Goal: Find specific page/section: Find specific page/section

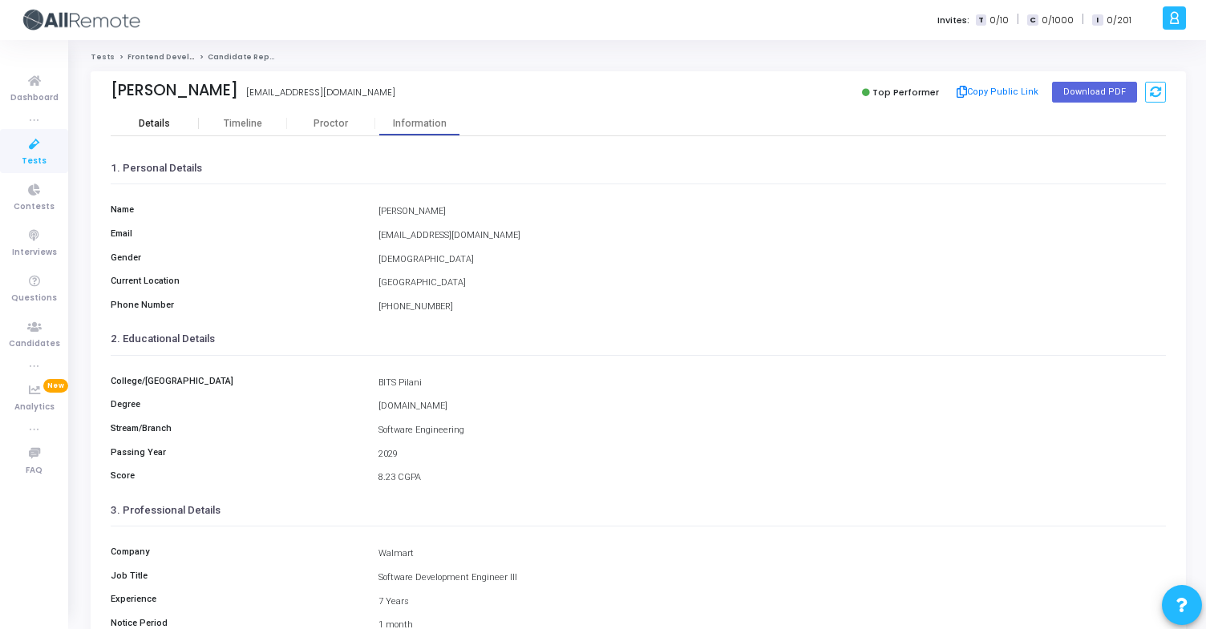
click at [167, 117] on div "Details" at bounding box center [155, 123] width 88 height 24
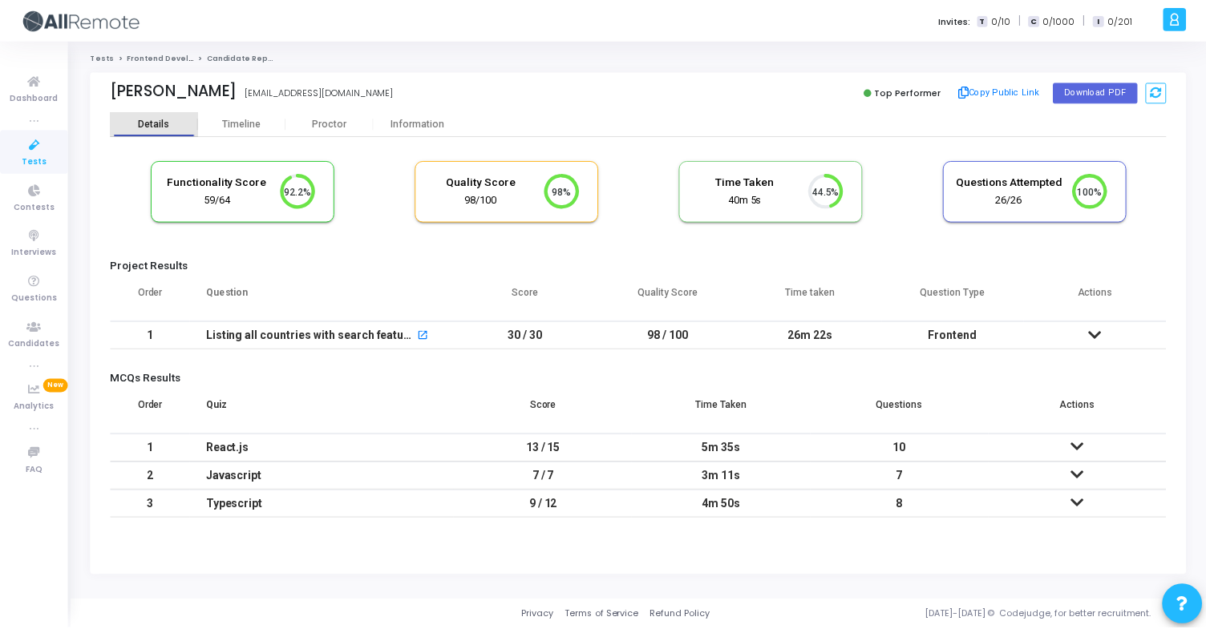
scroll to position [34, 41]
click at [431, 122] on div "Information" at bounding box center [419, 124] width 88 height 12
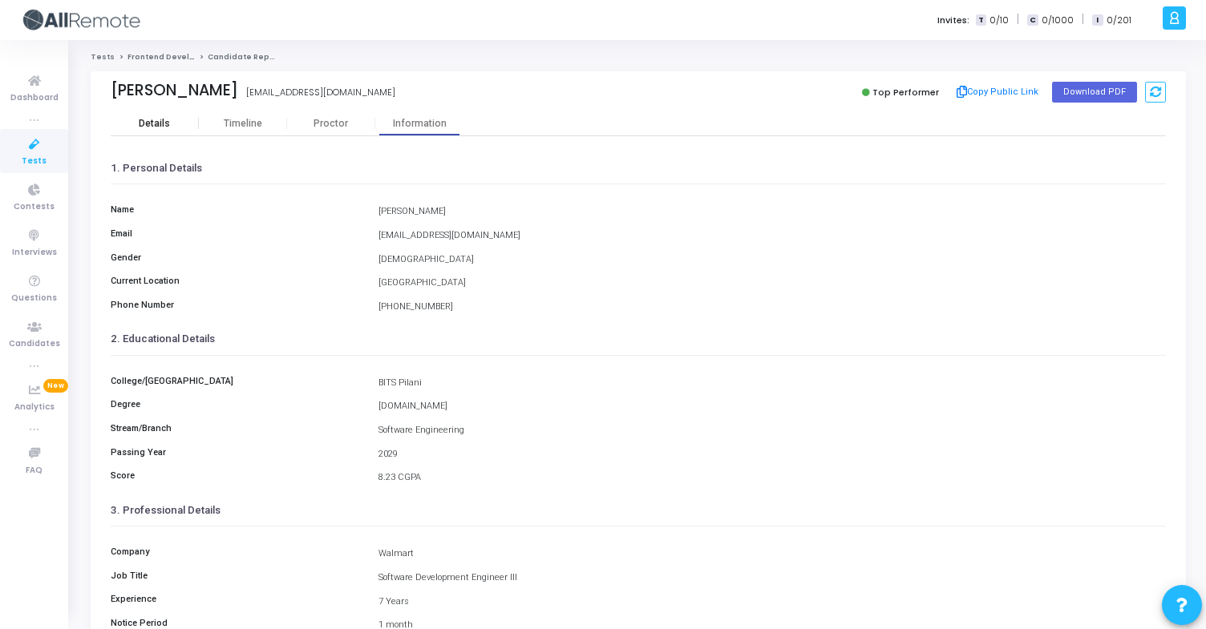
click at [152, 133] on div "Details" at bounding box center [155, 123] width 88 height 24
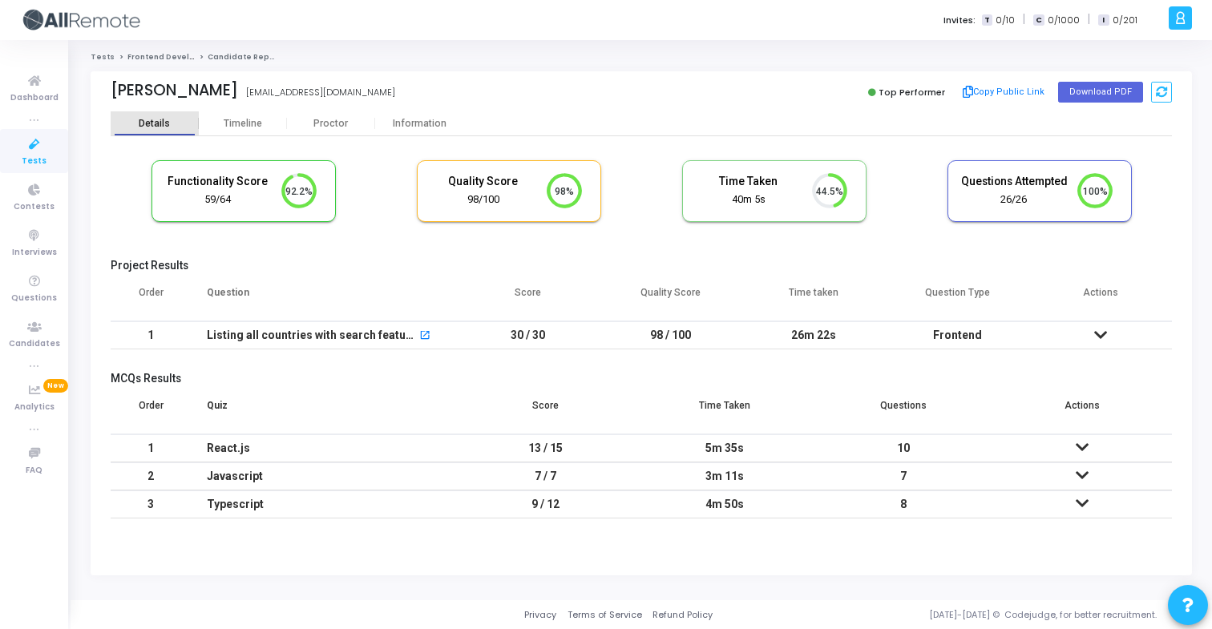
scroll to position [34, 41]
click at [1018, 89] on button "Copy Public Link" at bounding box center [1004, 92] width 92 height 24
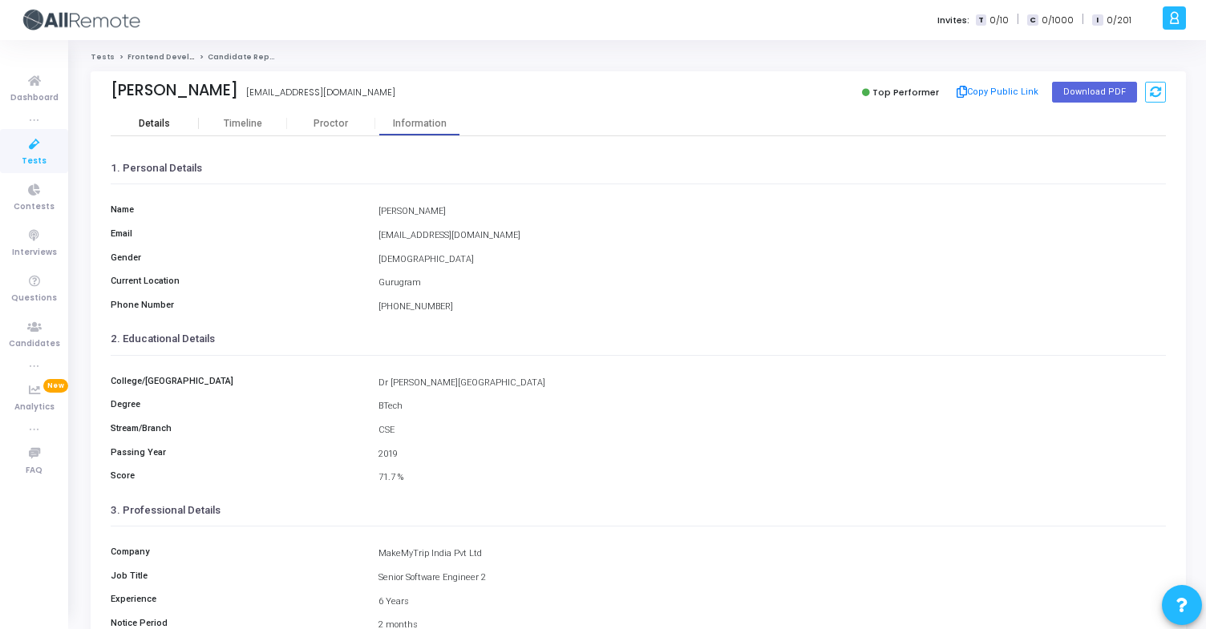
click at [177, 134] on div "Details" at bounding box center [155, 123] width 88 height 24
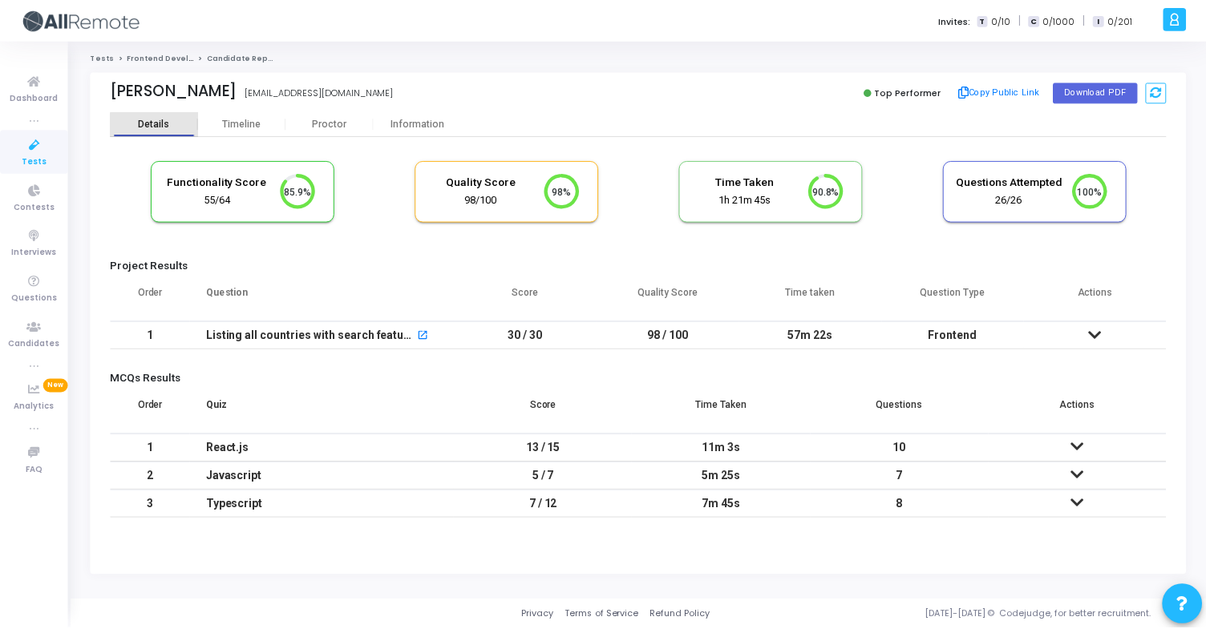
scroll to position [7, 7]
click at [415, 118] on div "Information" at bounding box center [419, 124] width 88 height 12
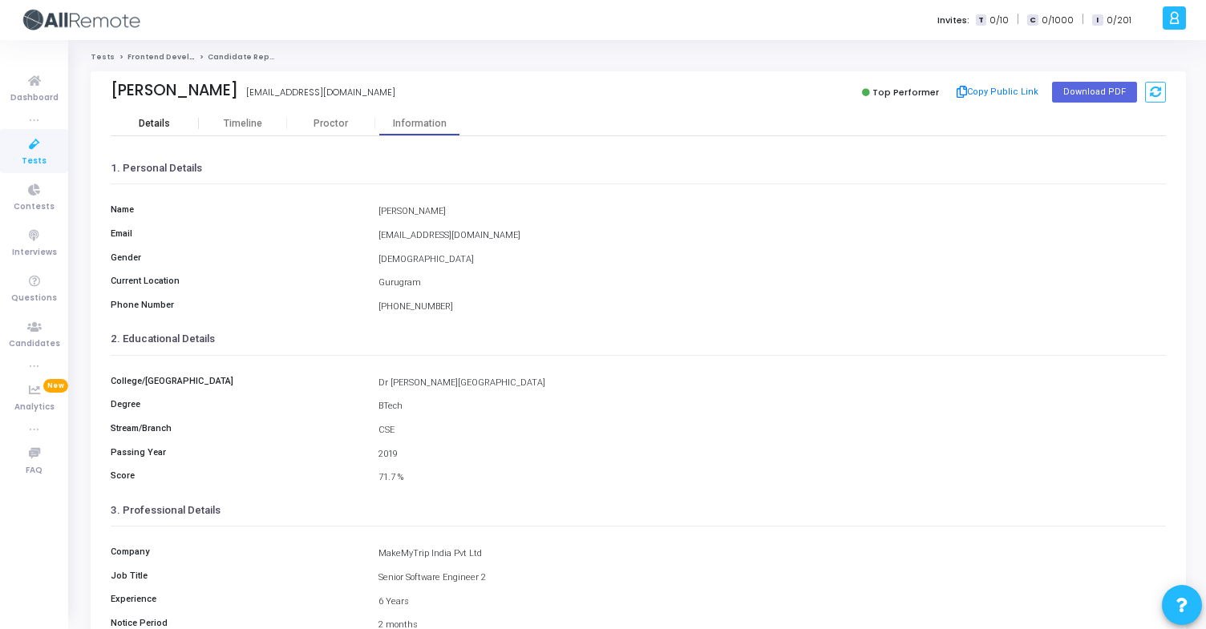
click at [165, 118] on div "Details" at bounding box center [154, 124] width 31 height 12
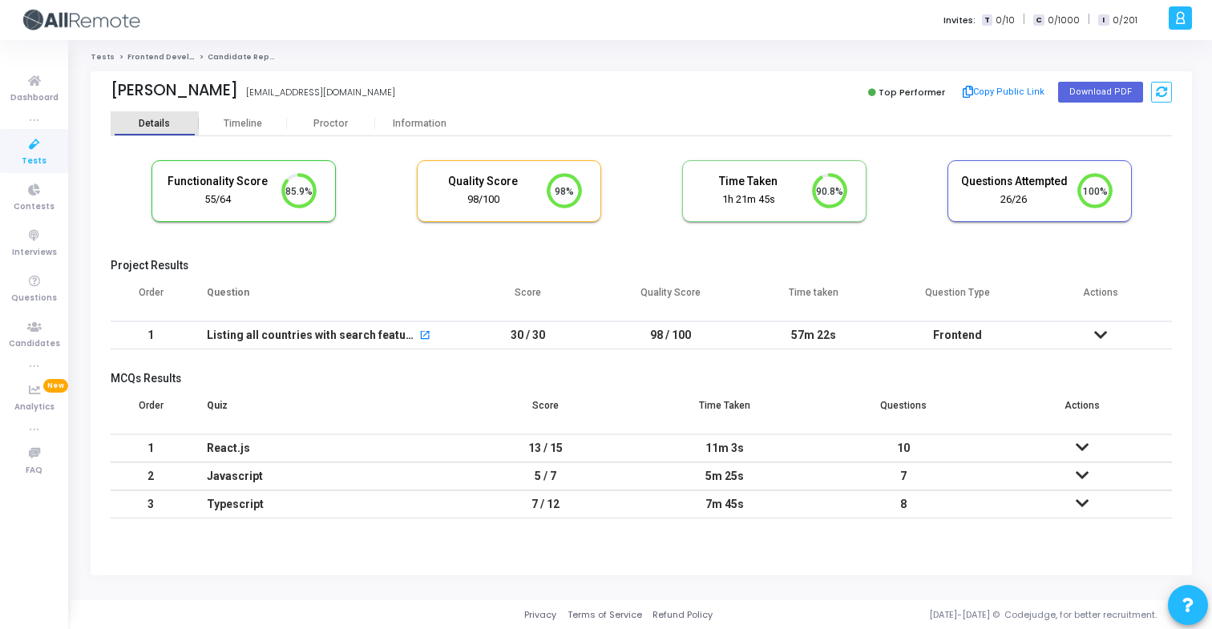
scroll to position [34, 41]
click at [405, 116] on div "Information" at bounding box center [419, 123] width 88 height 24
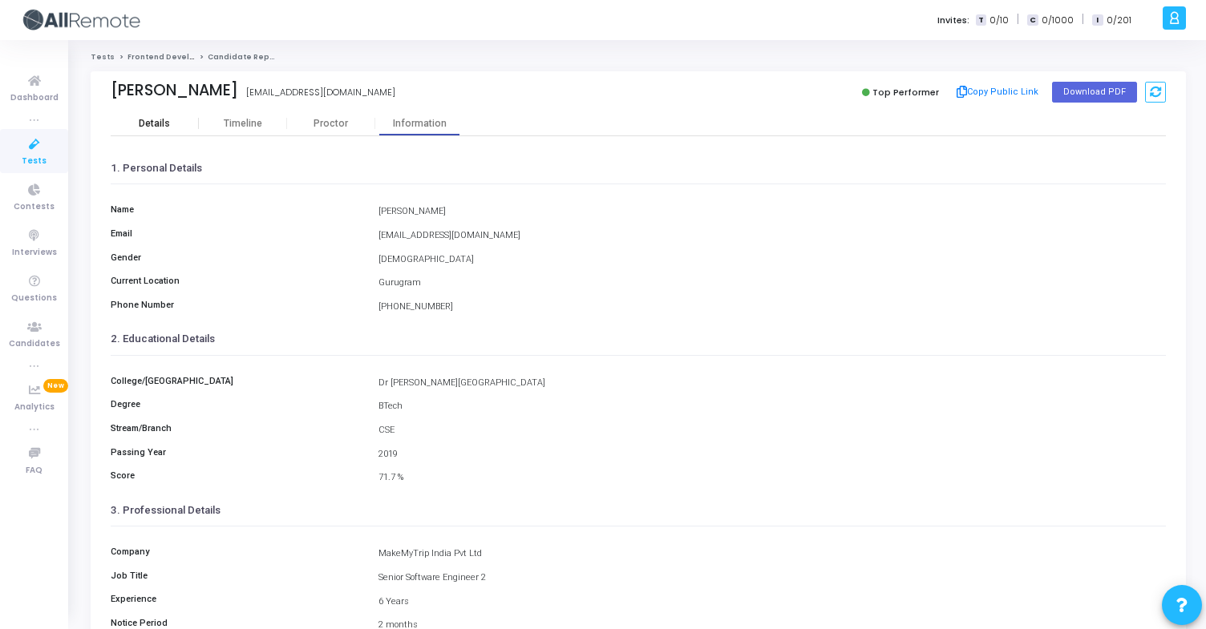
click at [171, 123] on div "Details" at bounding box center [155, 124] width 88 height 12
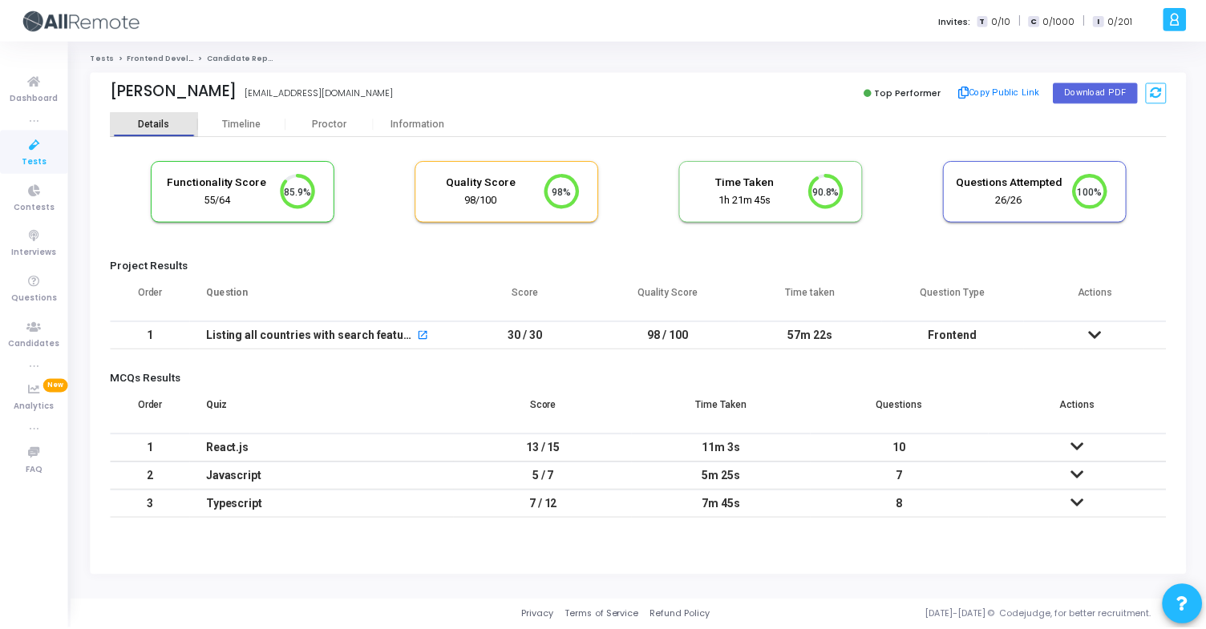
scroll to position [34, 41]
click at [426, 131] on div "Information" at bounding box center [419, 123] width 88 height 24
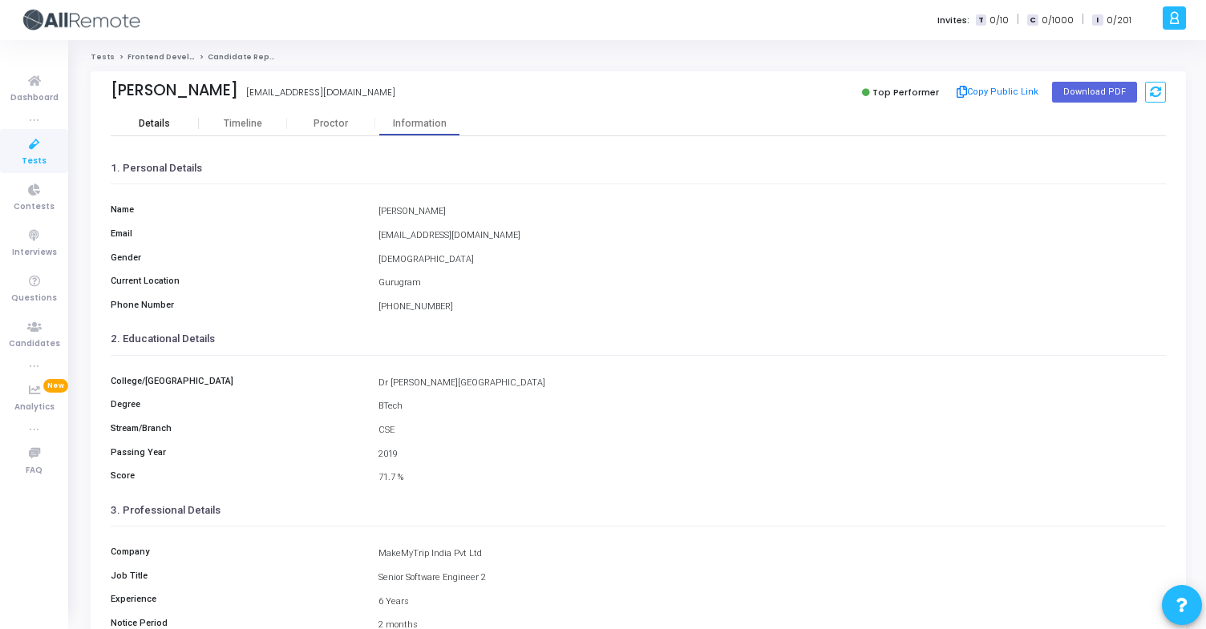
click at [190, 130] on div "Details" at bounding box center [155, 123] width 88 height 24
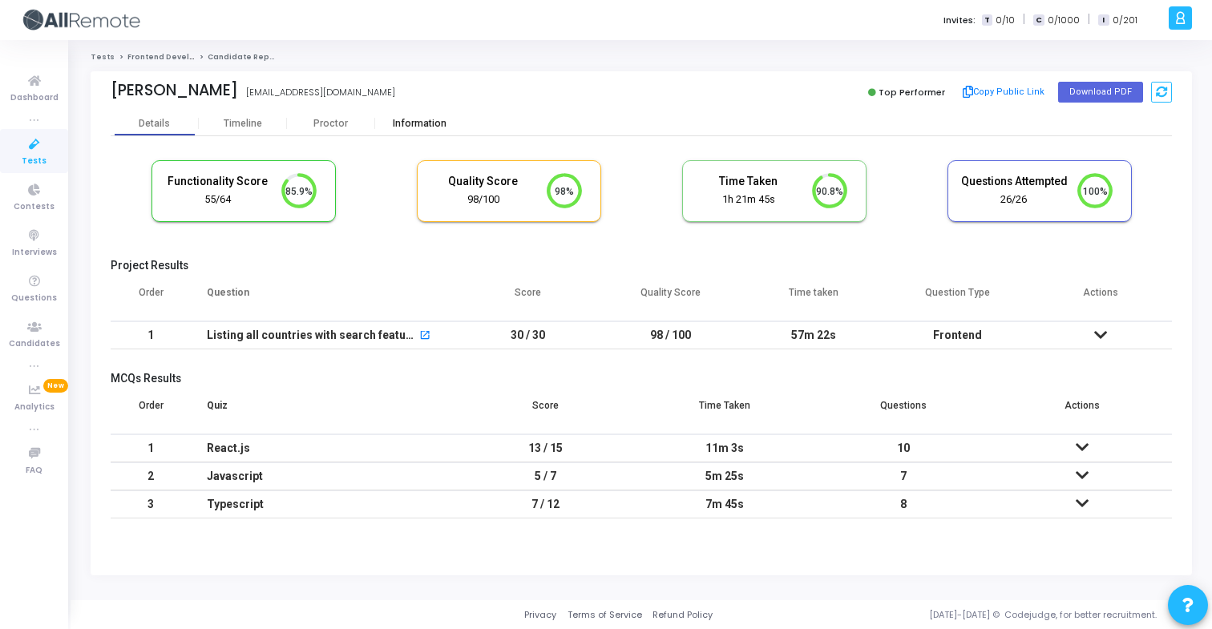
click at [430, 122] on div "Information" at bounding box center [419, 124] width 88 height 12
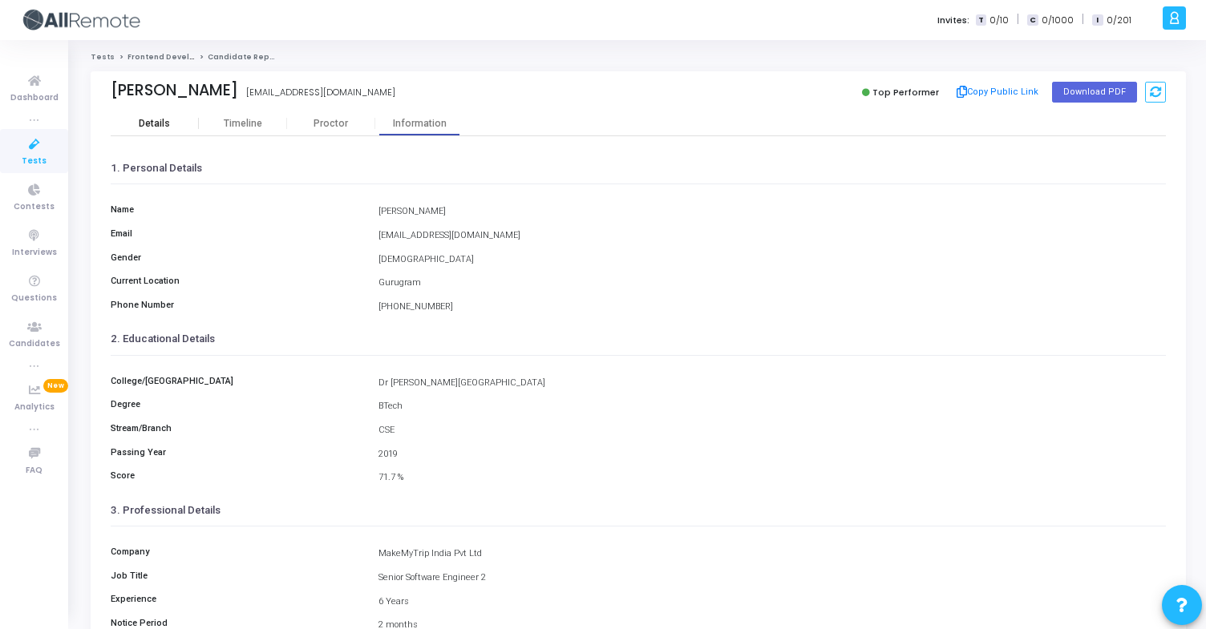
click at [152, 131] on div "Details" at bounding box center [155, 123] width 88 height 24
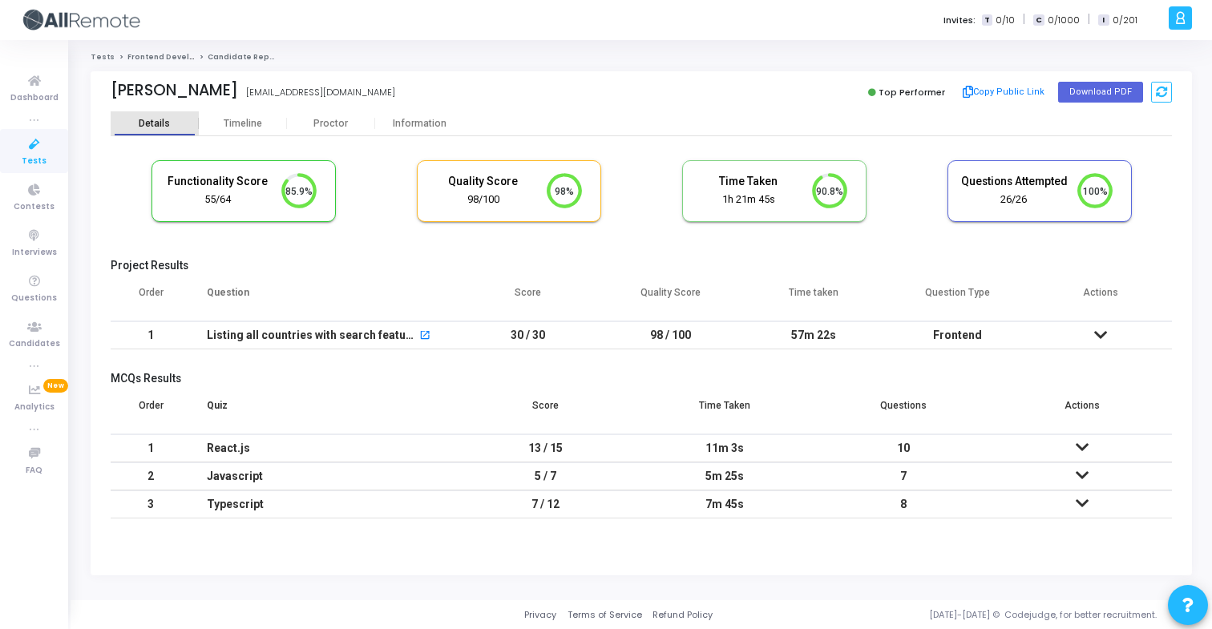
scroll to position [34, 41]
click at [1017, 97] on button "Copy Public Link" at bounding box center [1004, 92] width 92 height 24
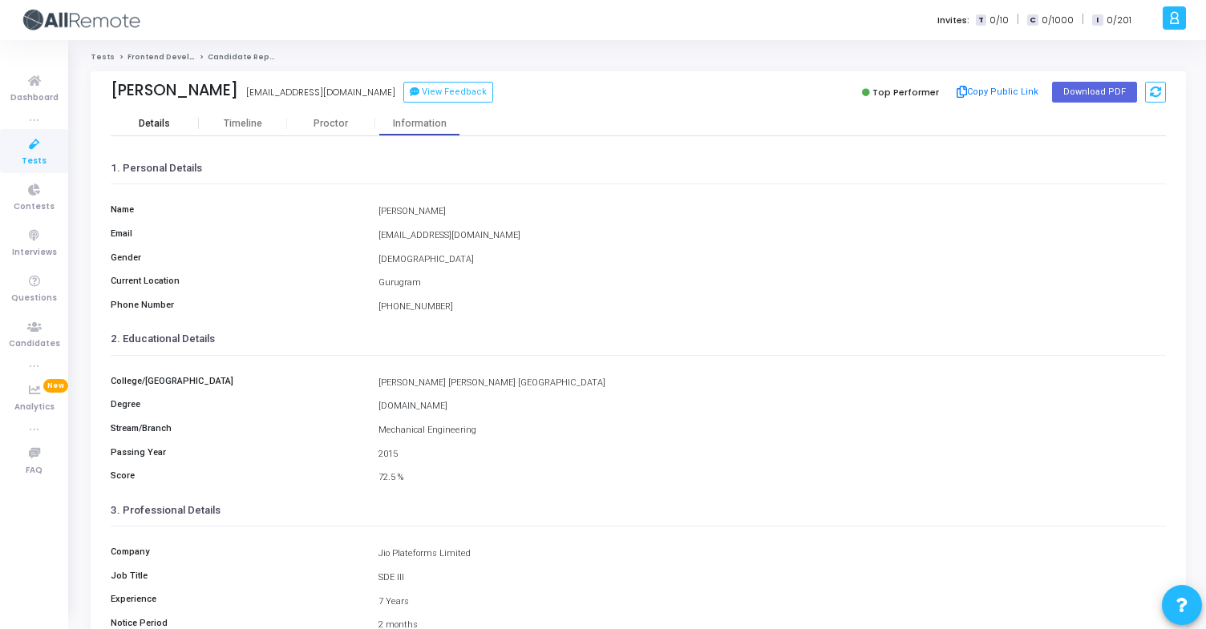
click at [131, 127] on div "Details" at bounding box center [155, 124] width 88 height 12
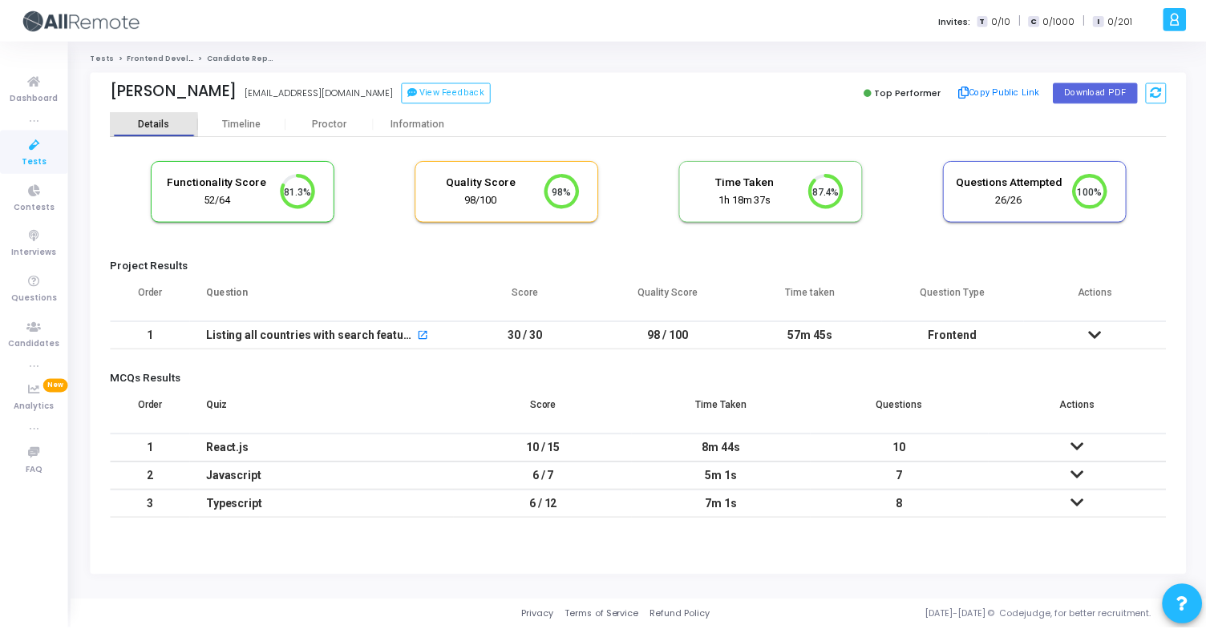
scroll to position [34, 41]
click at [409, 128] on div "Information" at bounding box center [419, 124] width 88 height 12
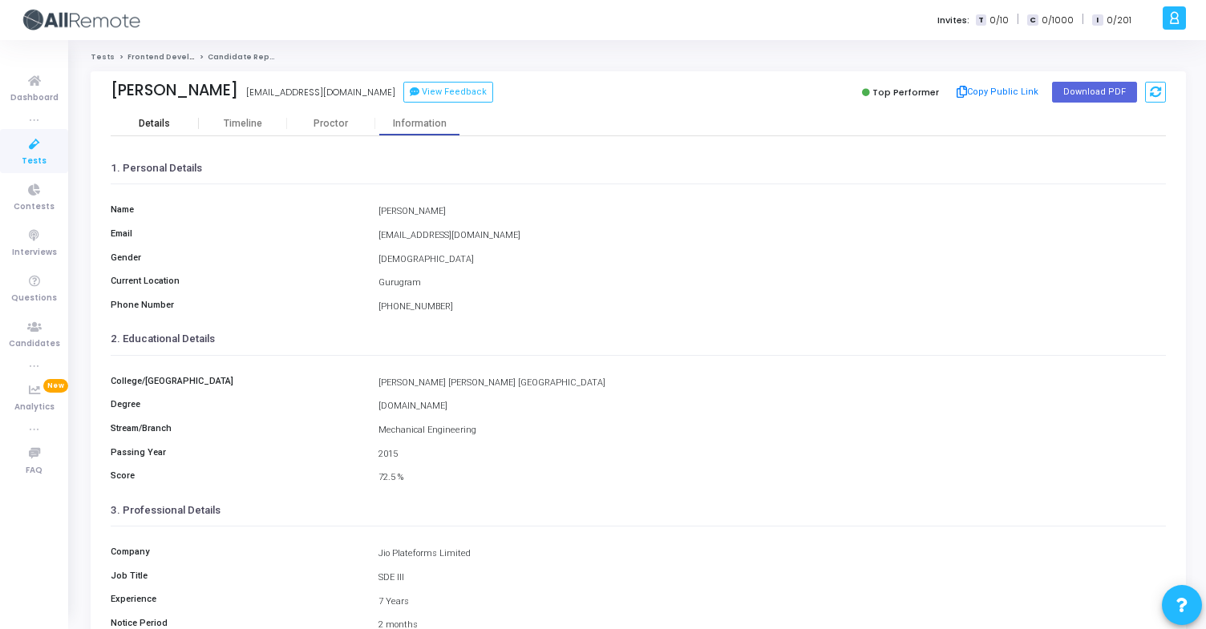
click at [151, 119] on div "Details" at bounding box center [154, 124] width 31 height 12
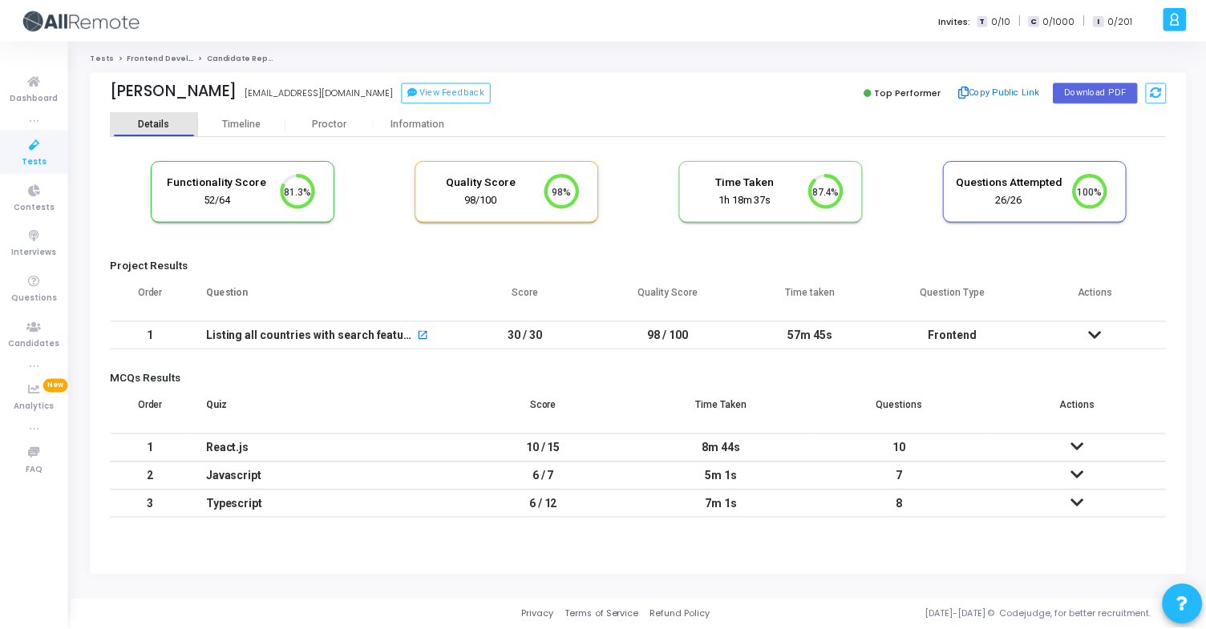
scroll to position [34, 41]
click at [422, 124] on div "Information" at bounding box center [419, 124] width 88 height 12
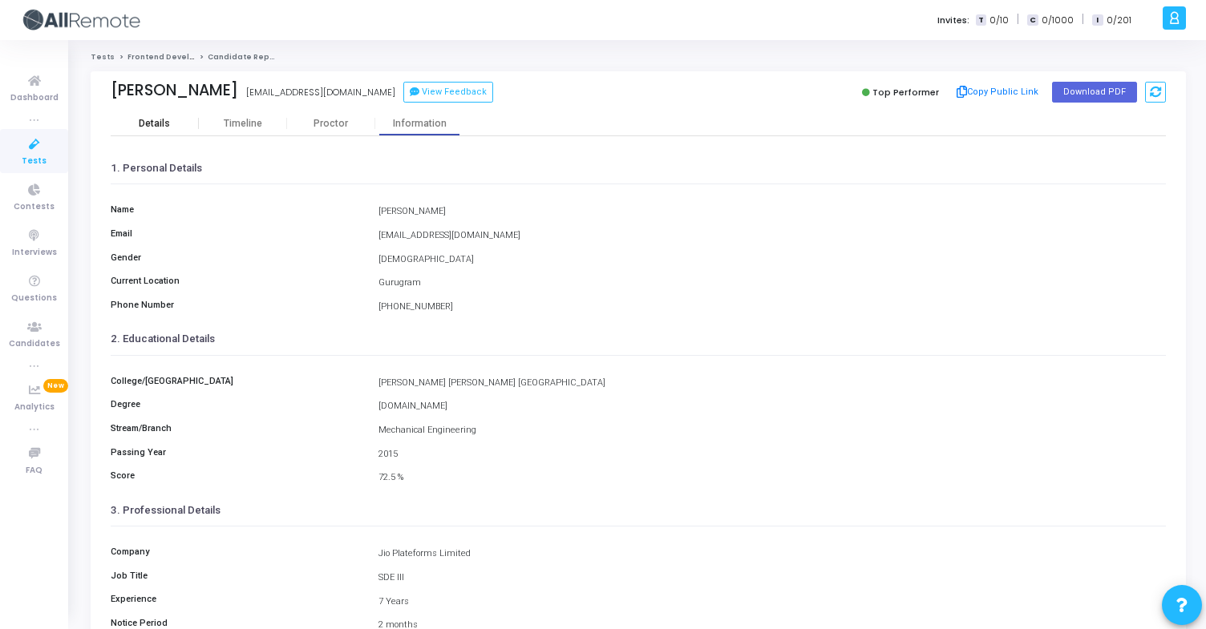
click at [173, 113] on div "Details" at bounding box center [155, 123] width 88 height 24
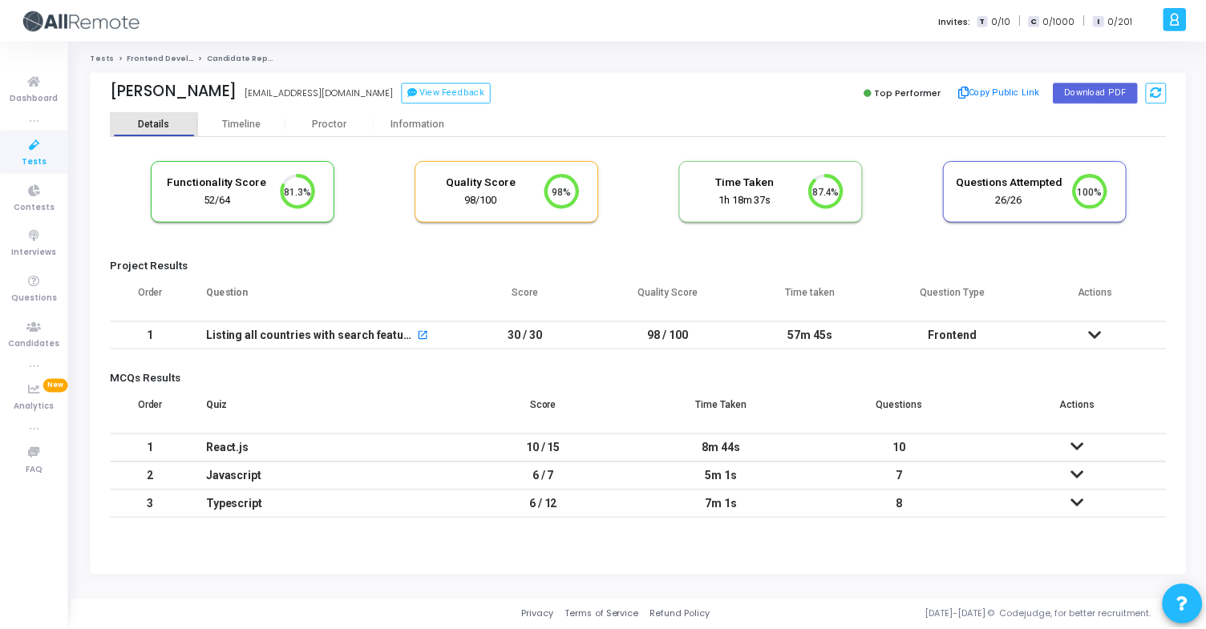
scroll to position [34, 41]
click at [430, 119] on div "Information" at bounding box center [419, 124] width 88 height 12
